Goal: Task Accomplishment & Management: Manage account settings

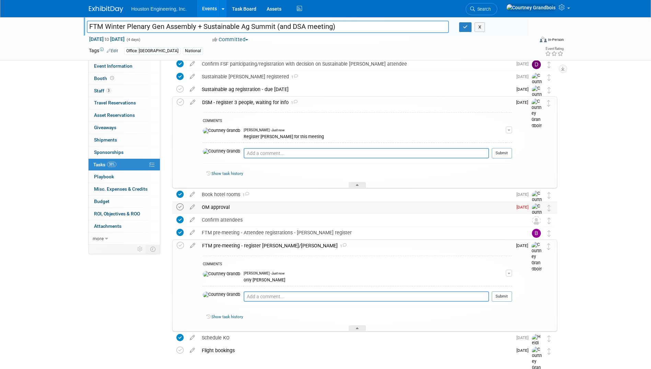
click at [176, 204] on icon at bounding box center [179, 206] width 7 height 7
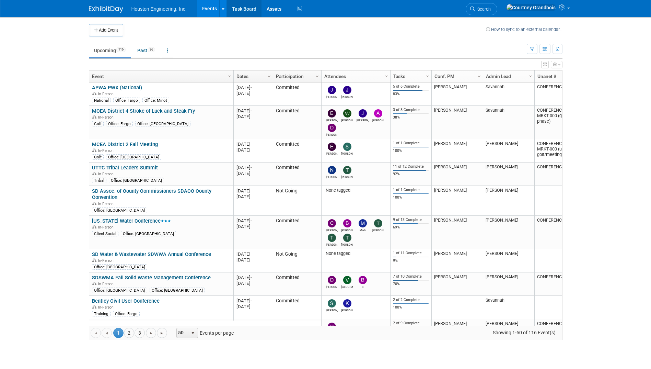
click at [247, 11] on link "Task Board" at bounding box center [244, 8] width 35 height 17
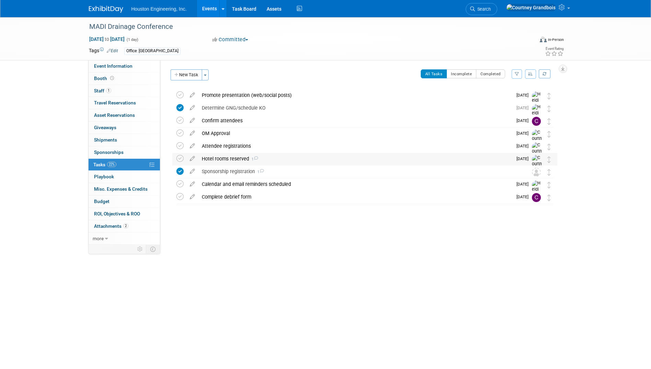
click at [247, 155] on div "Hotel rooms reserved 1" at bounding box center [355, 159] width 314 height 12
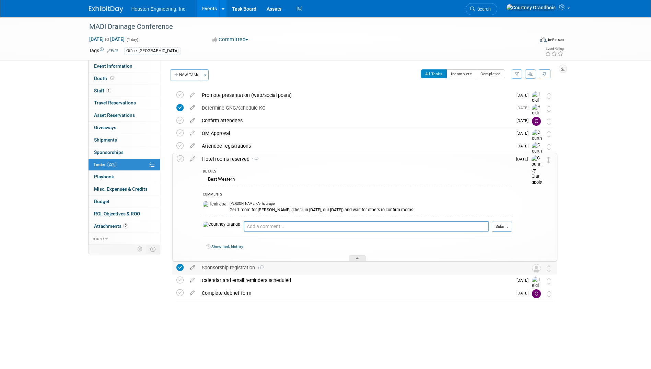
click at [251, 266] on div "Sponsorship registration 1" at bounding box center [358, 268] width 320 height 12
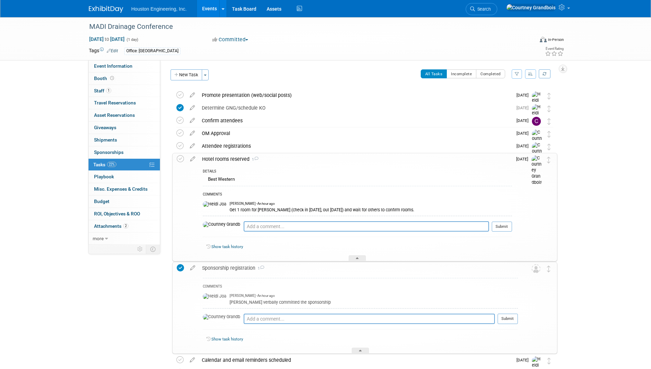
click at [250, 266] on div "Sponsorship registration 1" at bounding box center [358, 268] width 319 height 12
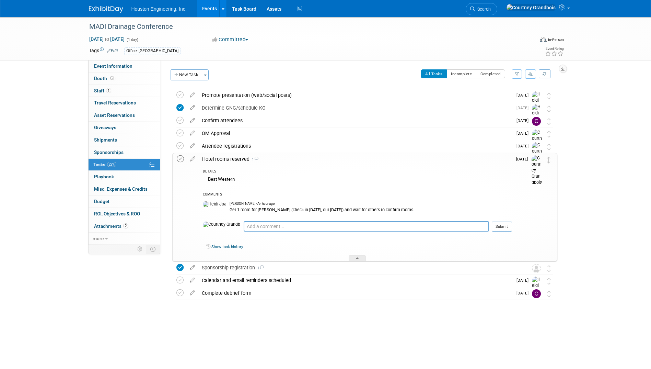
click at [180, 157] on icon at bounding box center [180, 158] width 7 height 7
click at [242, 142] on div "Attendee registrations" at bounding box center [355, 146] width 314 height 12
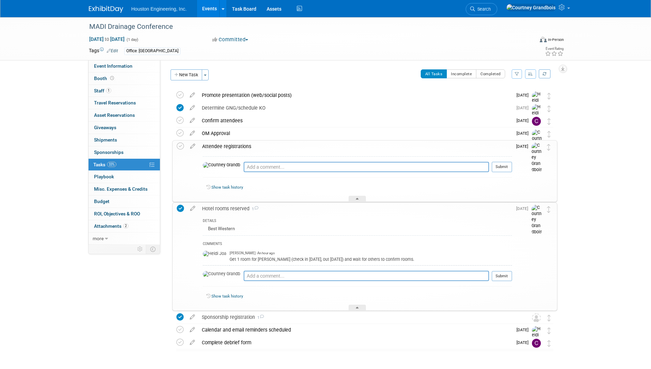
click at [240, 144] on div "Attendee registrations" at bounding box center [355, 146] width 313 height 12
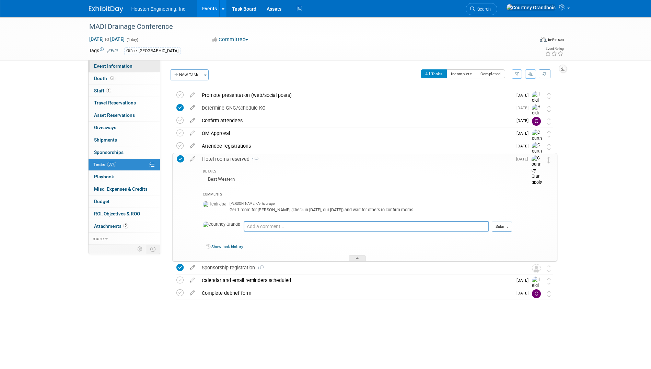
click at [121, 67] on span "Event Information" at bounding box center [113, 65] width 38 height 5
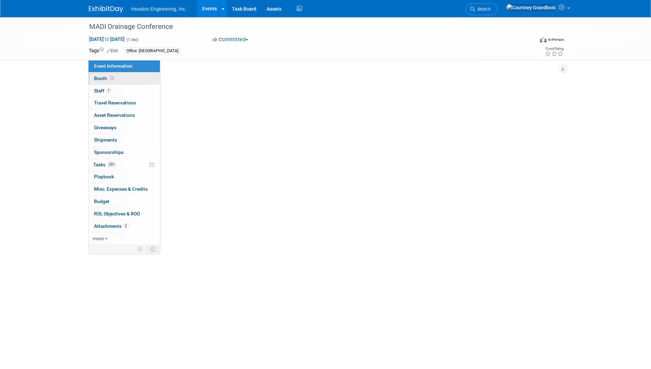
select select "2 - Post KO/Active Planning"
select select "Yes"
select select "Water Resources"
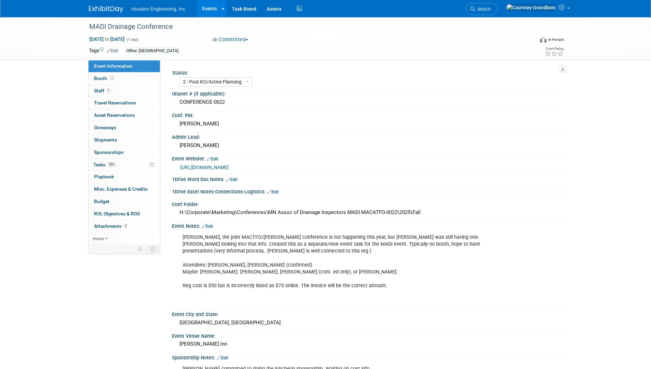
click at [229, 168] on link "[URL][DOMAIN_NAME]" at bounding box center [204, 166] width 48 height 5
click at [100, 159] on link "33% Tasks 33%" at bounding box center [124, 165] width 71 height 12
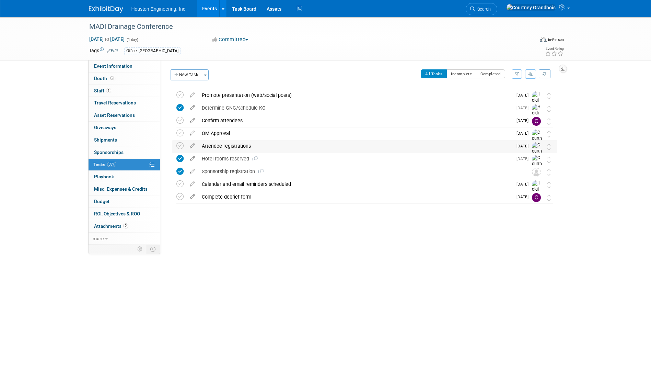
click at [222, 144] on div "Attendee registrations" at bounding box center [355, 146] width 314 height 12
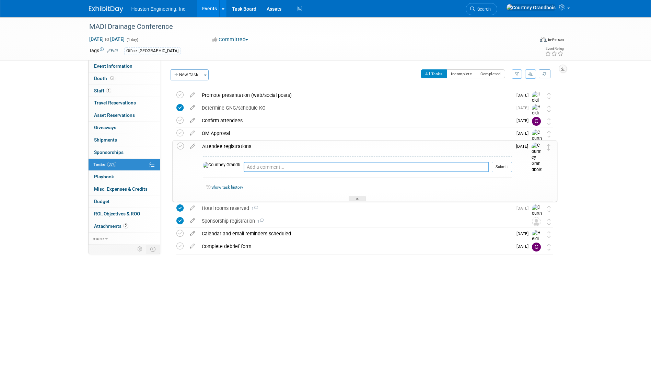
click at [254, 170] on textarea at bounding box center [366, 167] width 245 height 10
type textarea "Chris and Adam registered"
click at [503, 168] on button "Submit" at bounding box center [502, 167] width 20 height 10
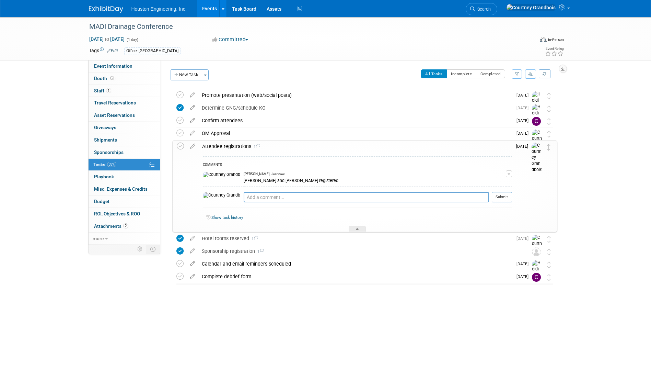
click at [572, 133] on div "MADI Drainage Conference Sep 11, 2025 to Sep 11, 2025 (1 day) Sep 11, 2025 to S…" at bounding box center [325, 171] width 651 height 308
click at [213, 7] on link "Events" at bounding box center [209, 8] width 25 height 17
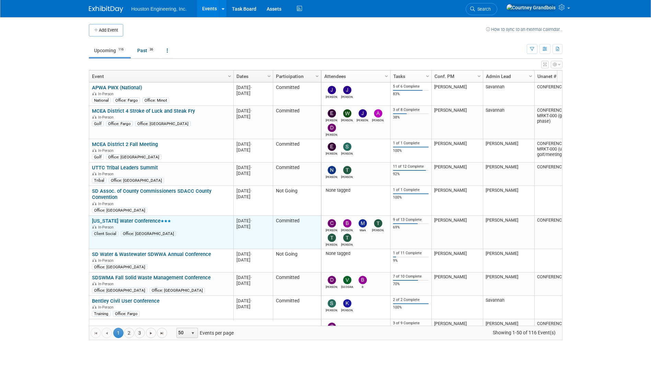
click at [128, 218] on link "Iowa Water Conference" at bounding box center [131, 221] width 79 height 6
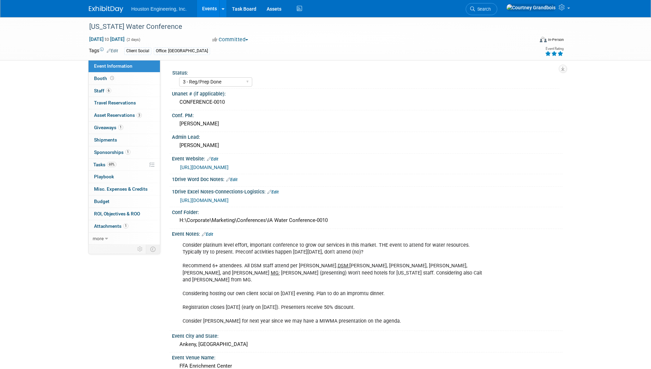
select select "3 - Reg/Prep Done"
select select "Yes"
select select "Water Resources"
click at [99, 164] on span "Tasks 69%" at bounding box center [104, 164] width 23 height 5
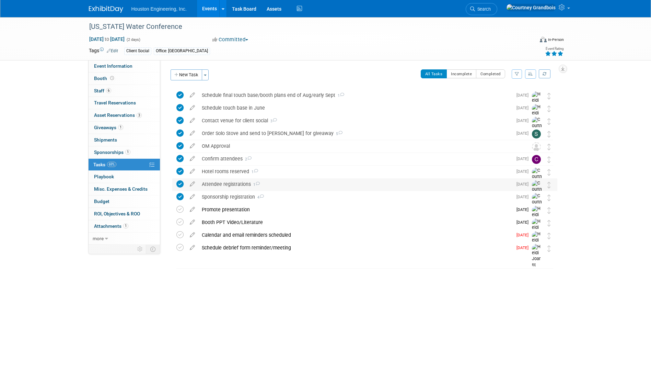
click at [201, 187] on div "Attendee registrations 1" at bounding box center [355, 184] width 314 height 12
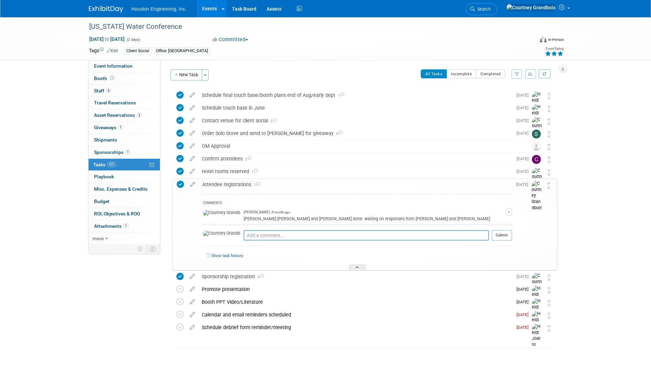
click at [509, 213] on button "button" at bounding box center [509, 211] width 6 height 7
click at [426, 242] on div "Pro tip: Press Ctrl-Enter to submit comment." at bounding box center [366, 242] width 245 height 5
click at [215, 158] on div "Confirm attendees 2" at bounding box center [355, 159] width 314 height 12
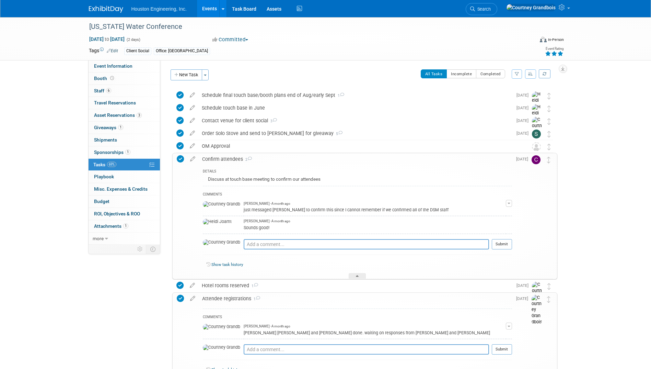
click at [215, 158] on div "Confirm attendees 2" at bounding box center [355, 159] width 313 height 12
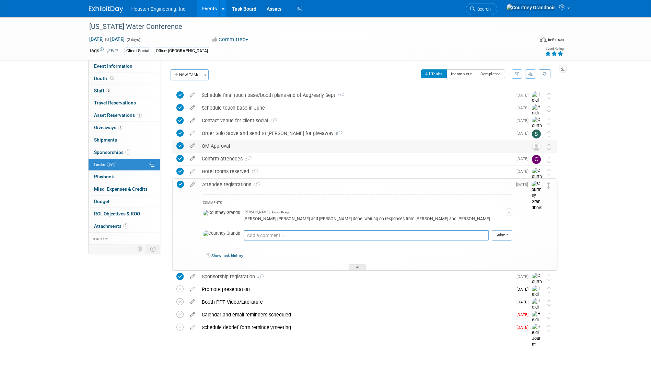
click at [215, 147] on div "OM Approval" at bounding box center [358, 146] width 320 height 12
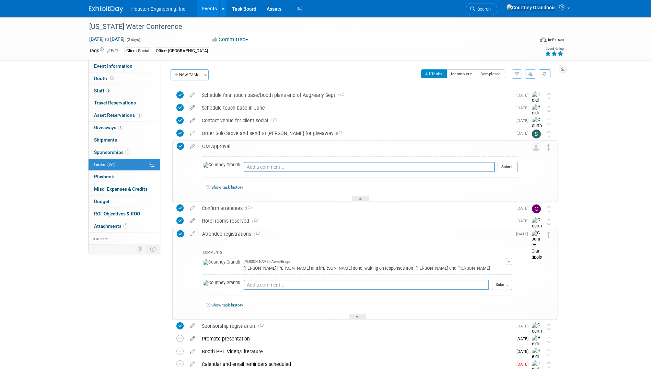
click at [215, 147] on div "OM Approval" at bounding box center [358, 146] width 319 height 12
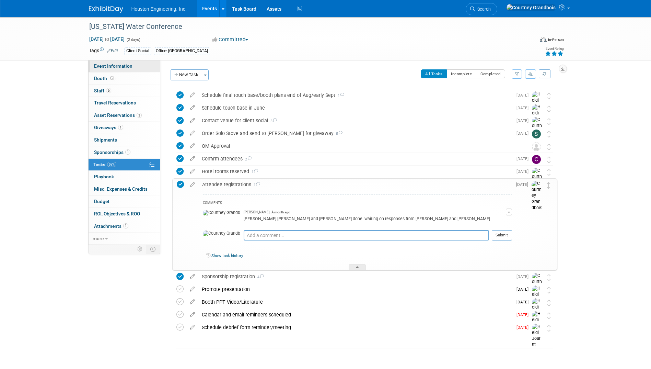
click at [101, 63] on link "Event Information" at bounding box center [124, 66] width 71 height 12
select select "3 - Reg/Prep Done"
select select "Yes"
select select "Water Resources"
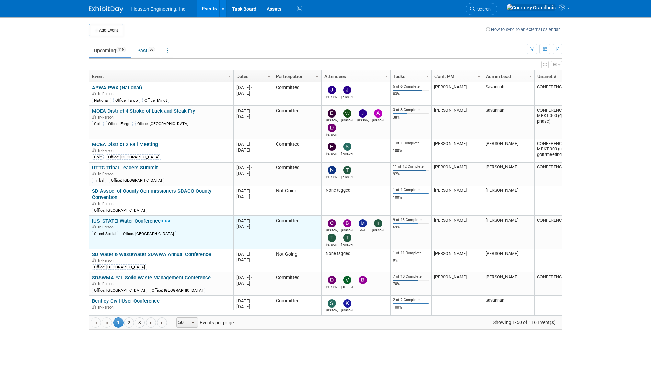
click at [132, 218] on link "[US_STATE] Water Conference" at bounding box center [131, 221] width 79 height 6
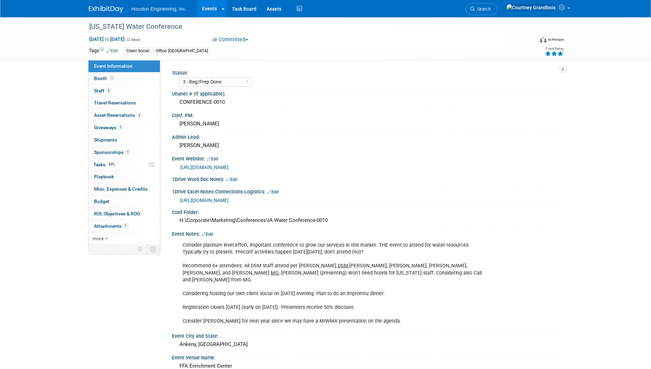
select select "3 - Reg/Prep Done"
select select "Yes"
select select "Water Resources"
click at [96, 157] on link "1 Sponsorships 1" at bounding box center [124, 152] width 71 height 12
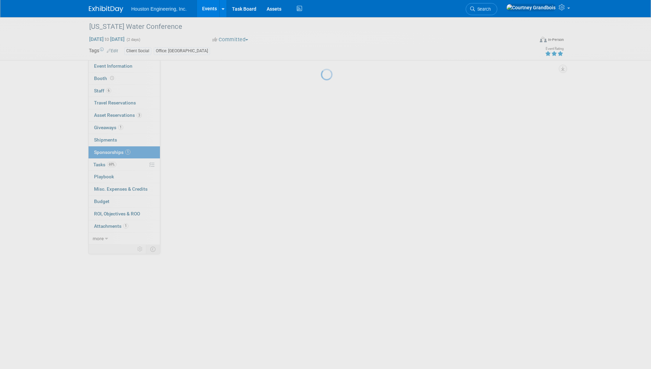
click at [100, 161] on body "Houston Engineering, Inc. Events Add Event Bulk Upload Events Shareable Event B…" at bounding box center [325, 184] width 651 height 369
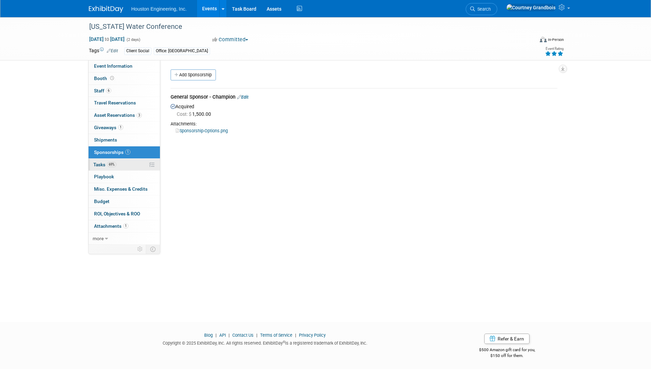
click at [104, 167] on link "69% Tasks 69%" at bounding box center [124, 165] width 71 height 12
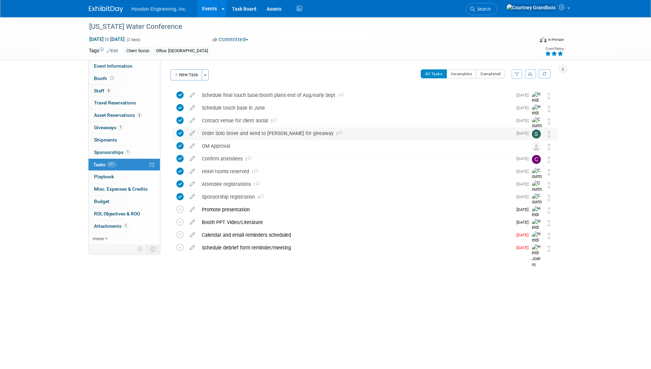
click at [351, 134] on div "Order Solo Stove and send to Charles for giveaway 5" at bounding box center [355, 133] width 314 height 12
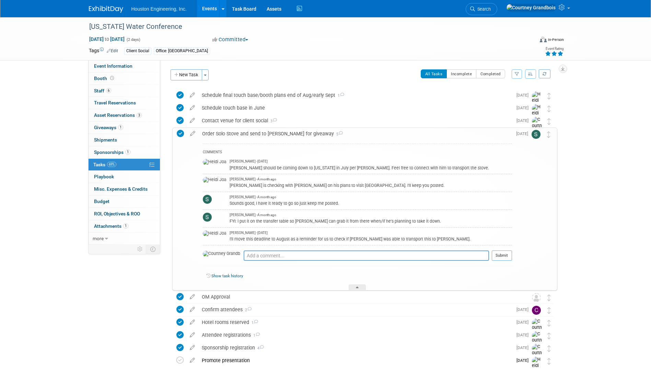
click at [351, 134] on div "Order Solo Stove and send to Charles for giveaway 5" at bounding box center [355, 134] width 313 height 12
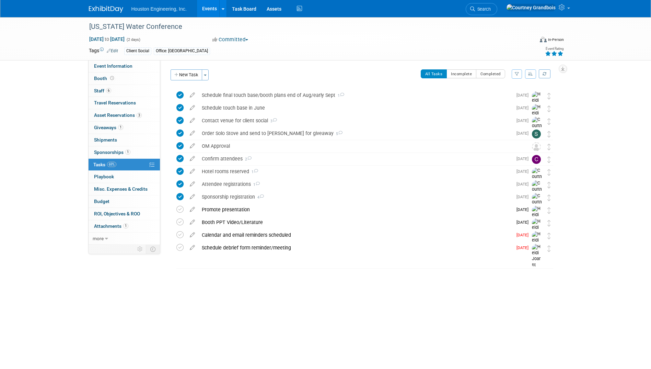
click at [210, 10] on link "Events" at bounding box center [209, 8] width 25 height 17
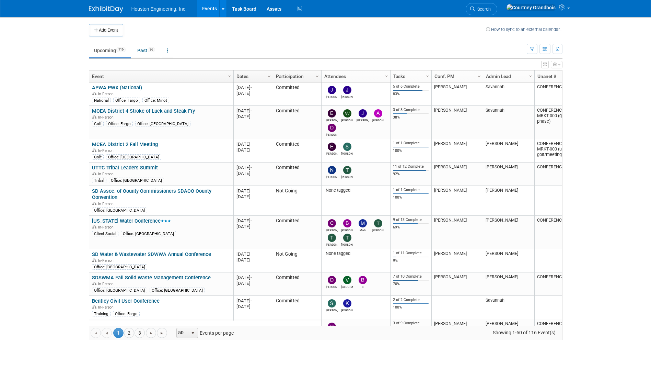
click at [539, 55] on div "Show: All Events Just My Events Only show events that either I created, or I am…" at bounding box center [545, 47] width 36 height 22
click at [534, 55] on div "Show: All Events Just My Events Only show events that either I created, or I am…" at bounding box center [545, 47] width 36 height 22
click at [534, 53] on button "button" at bounding box center [532, 49] width 11 height 10
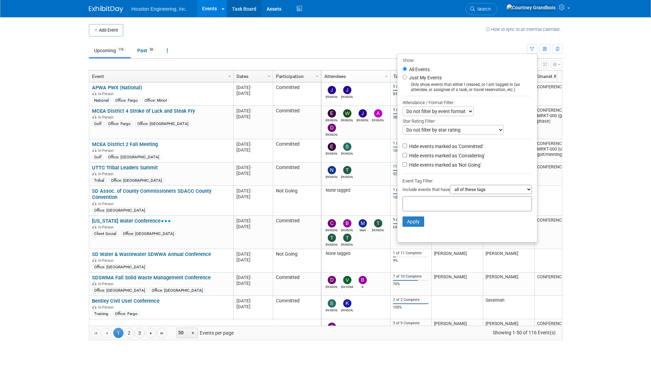
click at [242, 9] on link "Task Board" at bounding box center [244, 8] width 35 height 17
